Goal: Find contact information: Find contact information

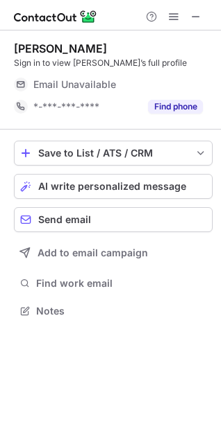
scroll to position [6, 6]
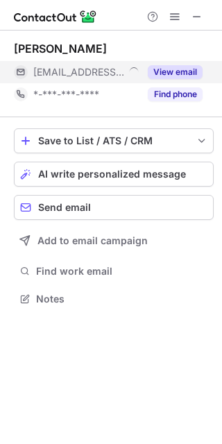
scroll to position [288, 222]
click at [183, 71] on button "View email" at bounding box center [175, 72] width 55 height 14
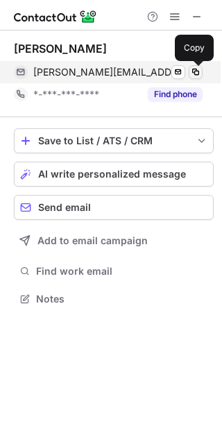
click at [196, 71] on span at bounding box center [195, 72] width 11 height 11
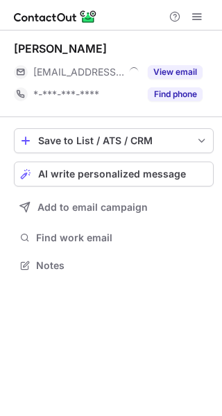
scroll to position [255, 222]
